Goal: Task Accomplishment & Management: Complete application form

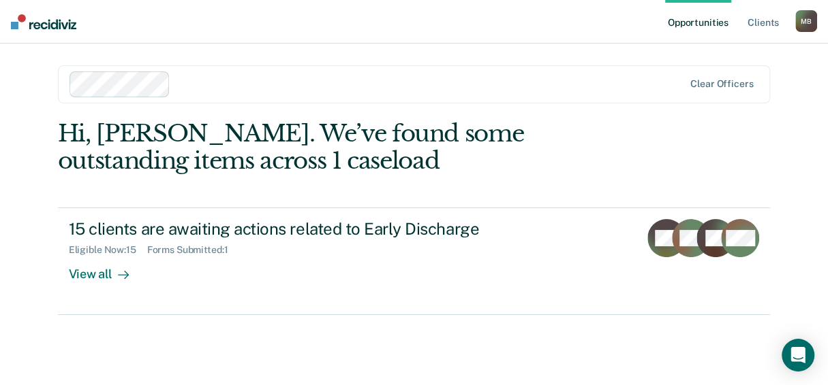
scroll to position [25, 0]
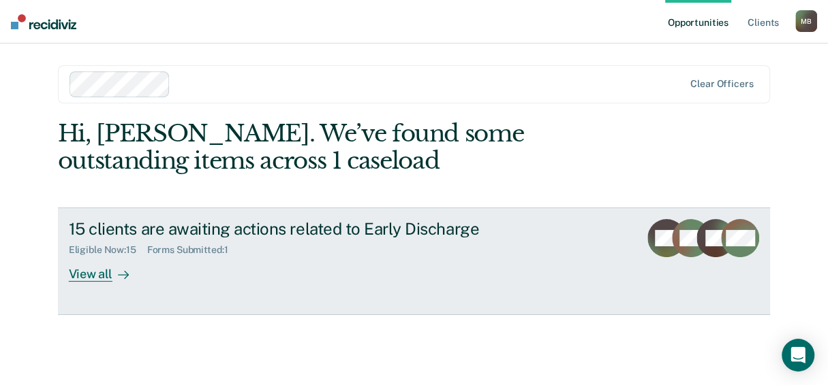
click at [82, 283] on div "View all" at bounding box center [107, 269] width 76 height 27
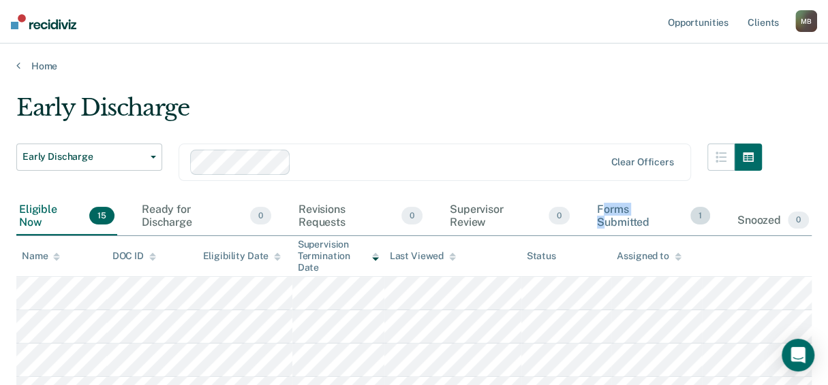
click at [594, 236] on div "Forms Submitted 1" at bounding box center [653, 217] width 119 height 38
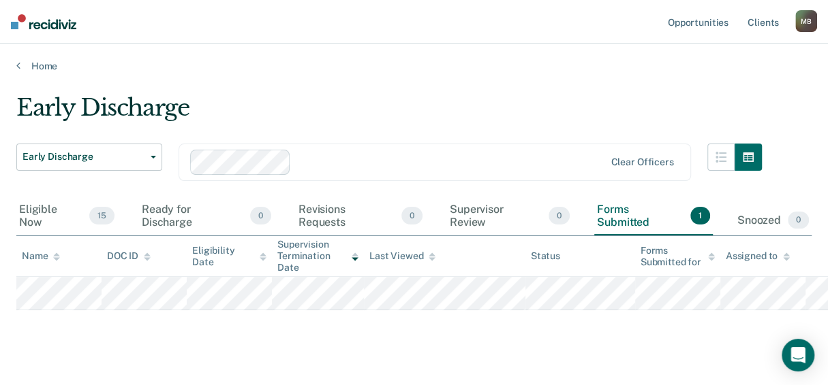
click at [507, 123] on div "Early Discharge" at bounding box center [388, 113] width 745 height 39
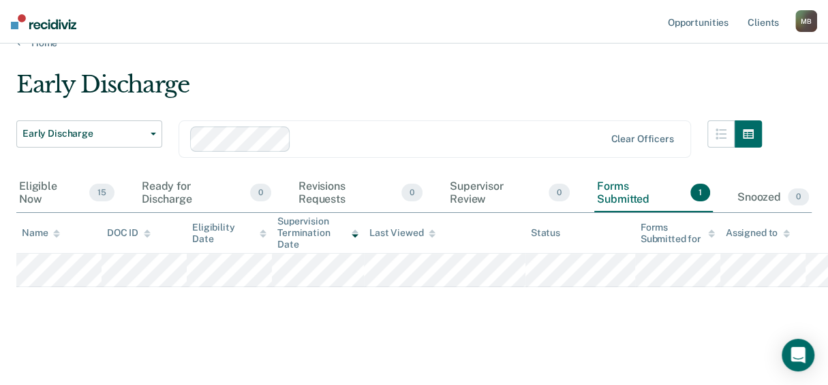
scroll to position [111, 0]
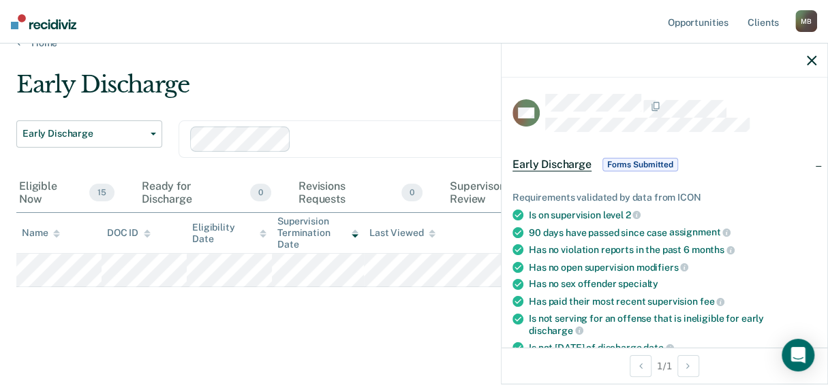
click at [602, 172] on span "Forms Submitted" at bounding box center [640, 165] width 76 height 14
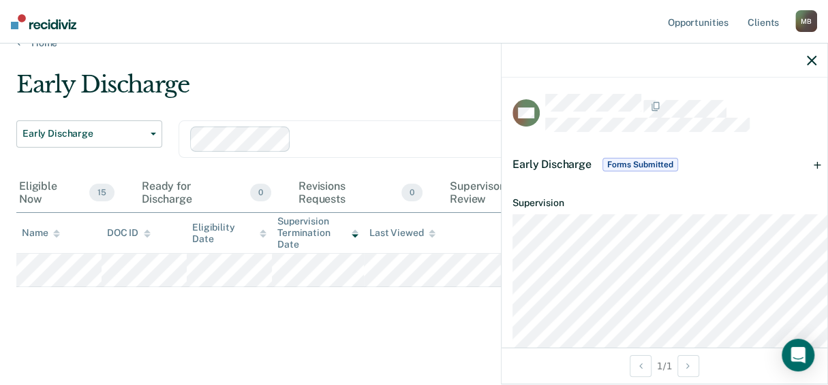
scroll to position [0, 0]
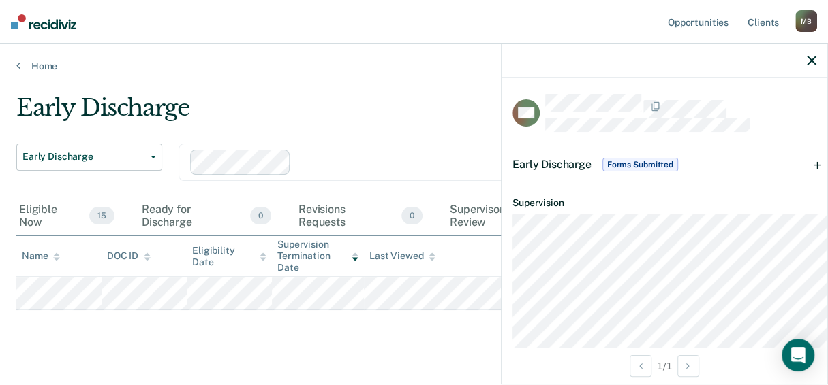
click at [602, 172] on span "Forms Submitted" at bounding box center [640, 165] width 76 height 14
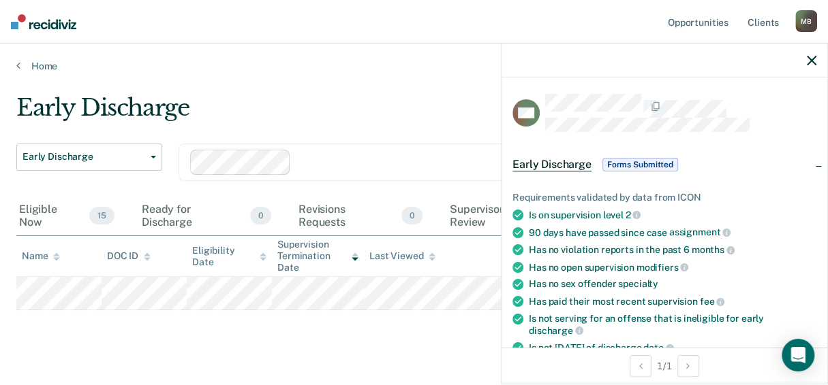
click at [602, 172] on span "Forms Submitted" at bounding box center [640, 165] width 76 height 14
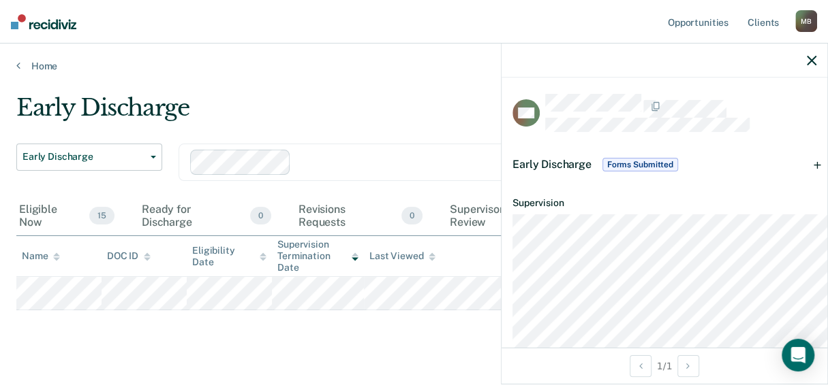
click at [602, 172] on span "Forms Submitted" at bounding box center [640, 165] width 76 height 14
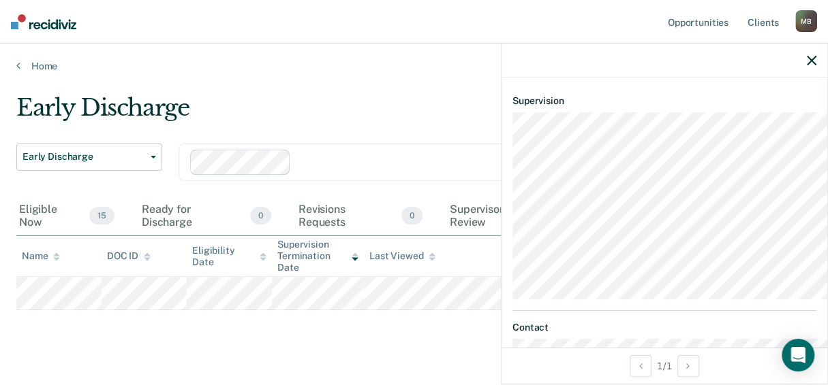
scroll to position [612, 0]
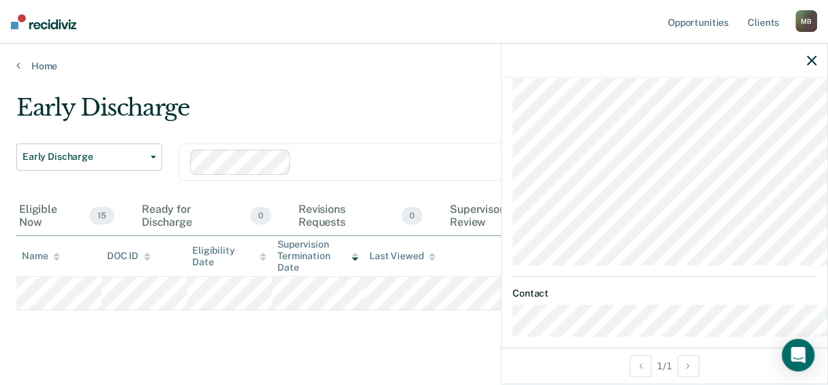
click at [512, 40] on button "Navigate to form" at bounding box center [560, 25] width 97 height 27
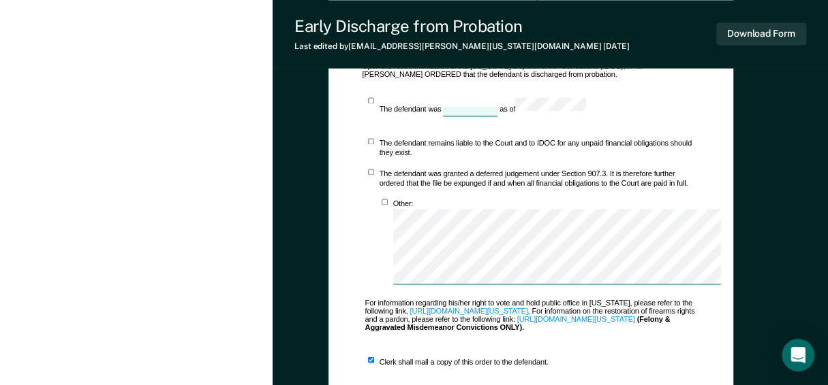
scroll to position [1226, 0]
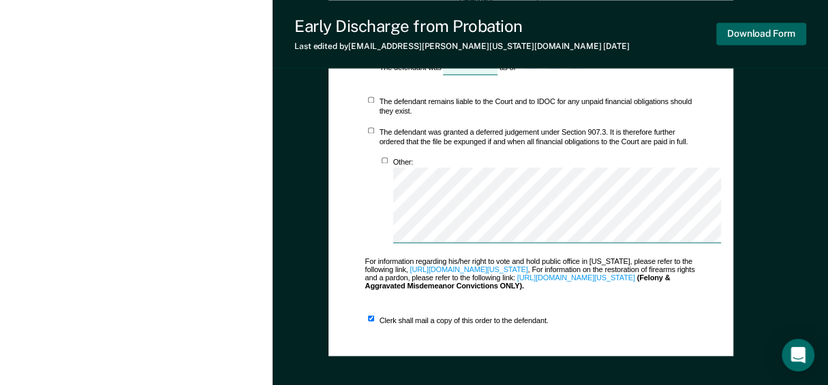
click at [751, 45] on button "Download Form" at bounding box center [761, 33] width 90 height 22
type textarea "x"
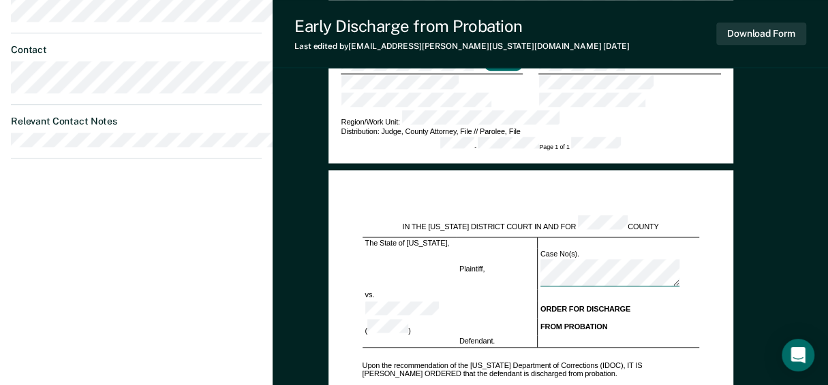
scroll to position [817, 0]
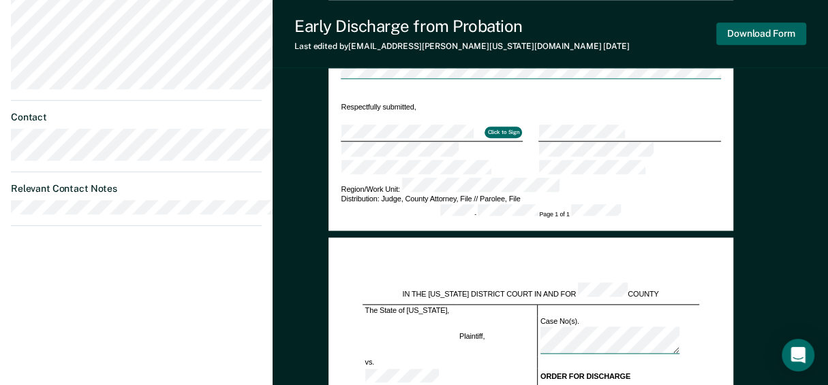
click at [765, 40] on button "Download Form" at bounding box center [761, 33] width 90 height 22
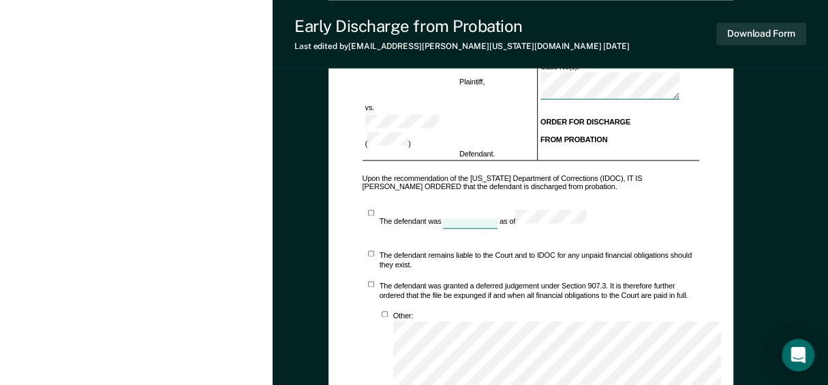
scroll to position [1090, 0]
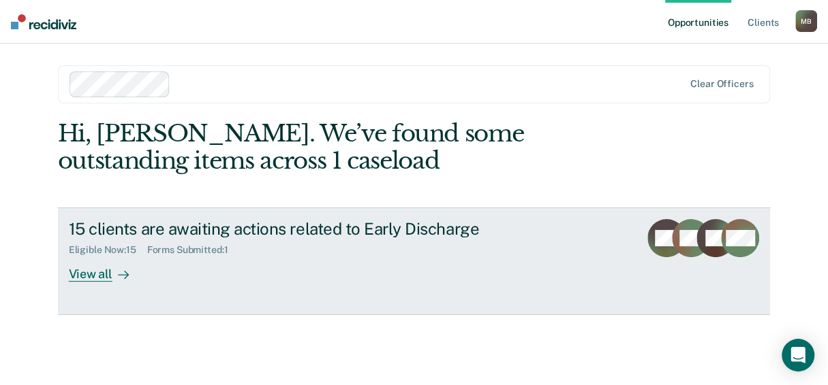
click at [110, 283] on div "View all" at bounding box center [107, 269] width 76 height 27
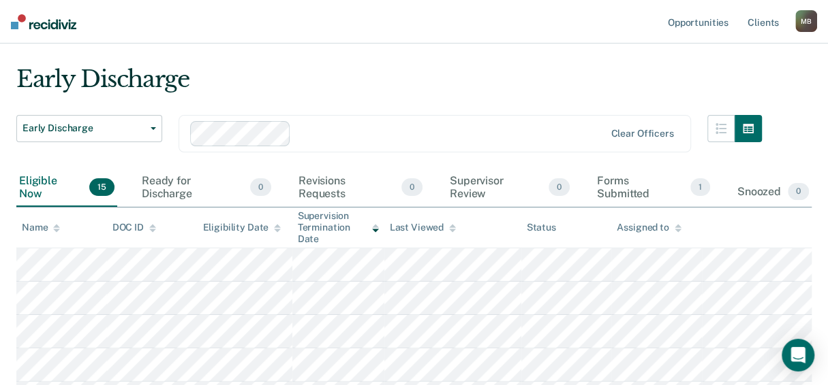
scroll to position [67, 0]
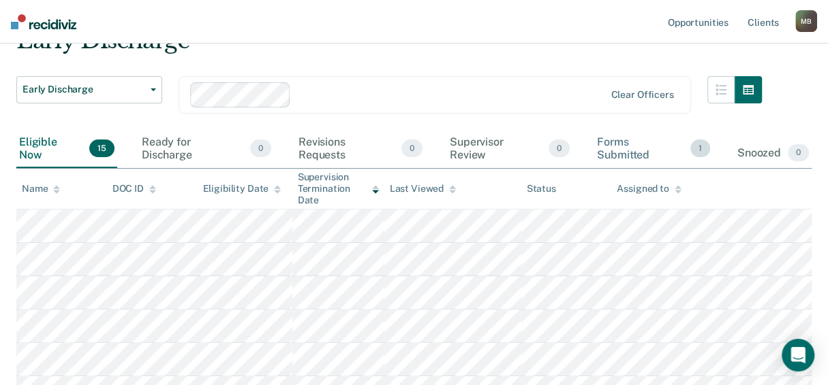
click at [615, 168] on div "Forms Submitted 1" at bounding box center [653, 149] width 119 height 38
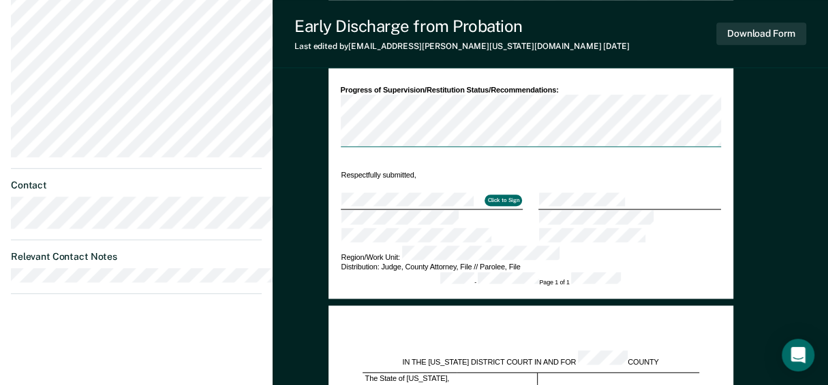
scroll to position [817, 0]
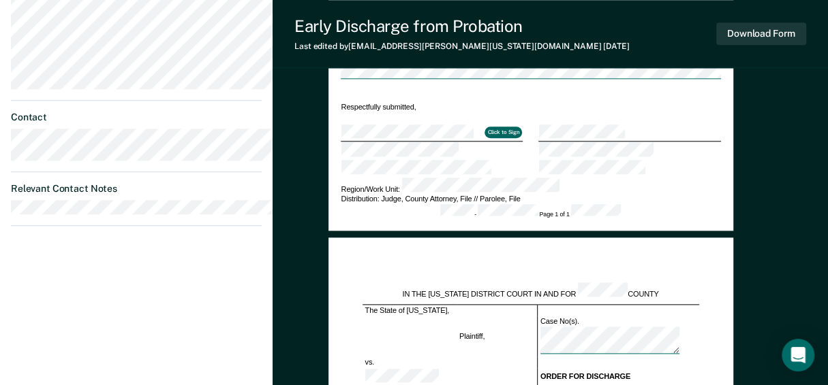
click at [522, 139] on button "Click to Sign" at bounding box center [502, 133] width 37 height 12
click at [791, 45] on button "Download Form" at bounding box center [761, 33] width 90 height 22
type textarea "x"
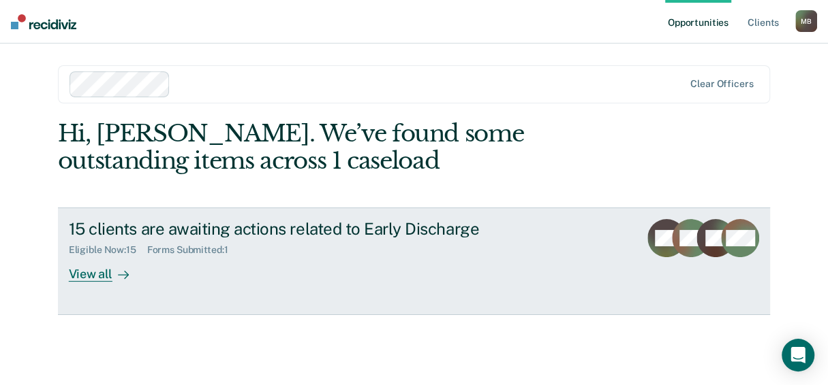
click at [104, 283] on div "View all" at bounding box center [107, 269] width 76 height 27
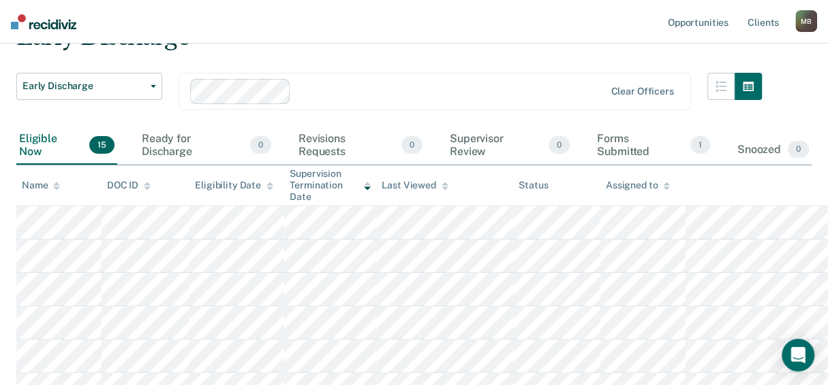
scroll to position [136, 0]
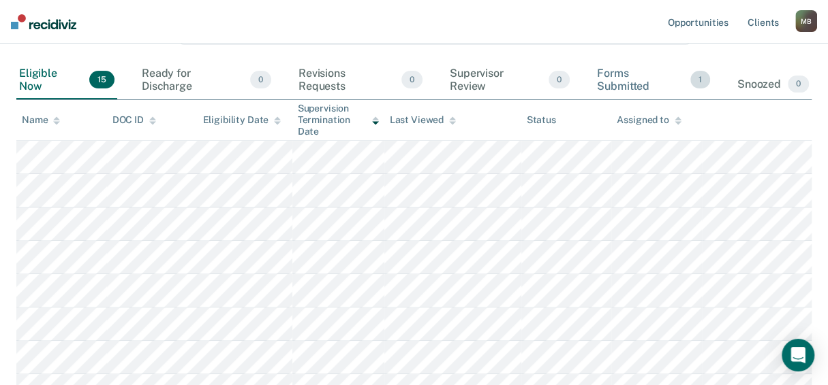
click at [605, 99] on div "Forms Submitted 1" at bounding box center [653, 80] width 119 height 38
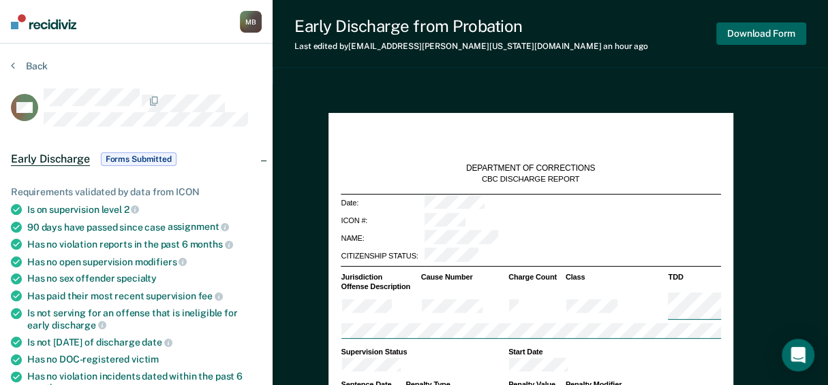
type textarea "x"
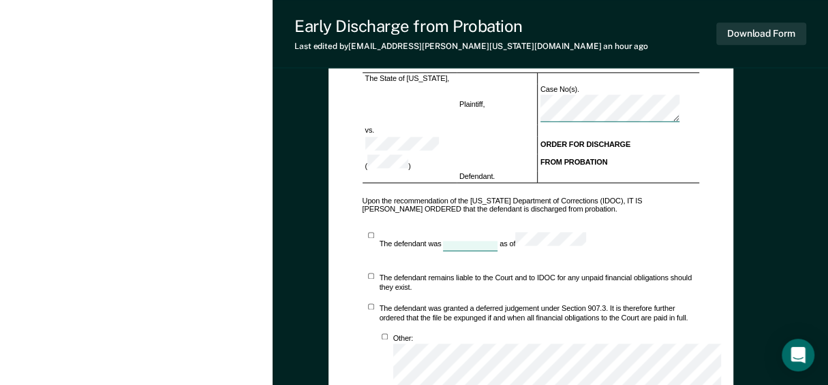
scroll to position [1090, 0]
